Goal: Task Accomplishment & Management: Complete application form

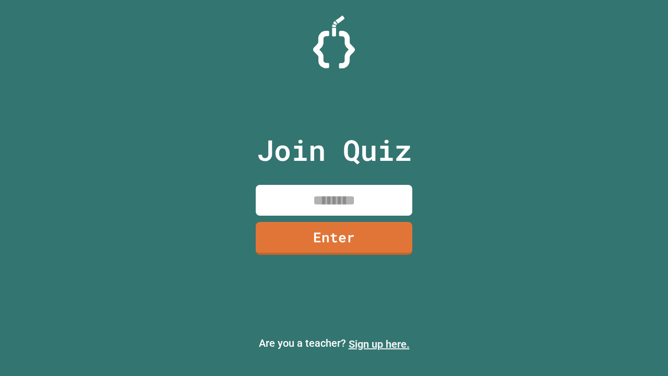
click at [379, 344] on link "Sign up here." at bounding box center [379, 344] width 61 height 13
